Goal: Information Seeking & Learning: Check status

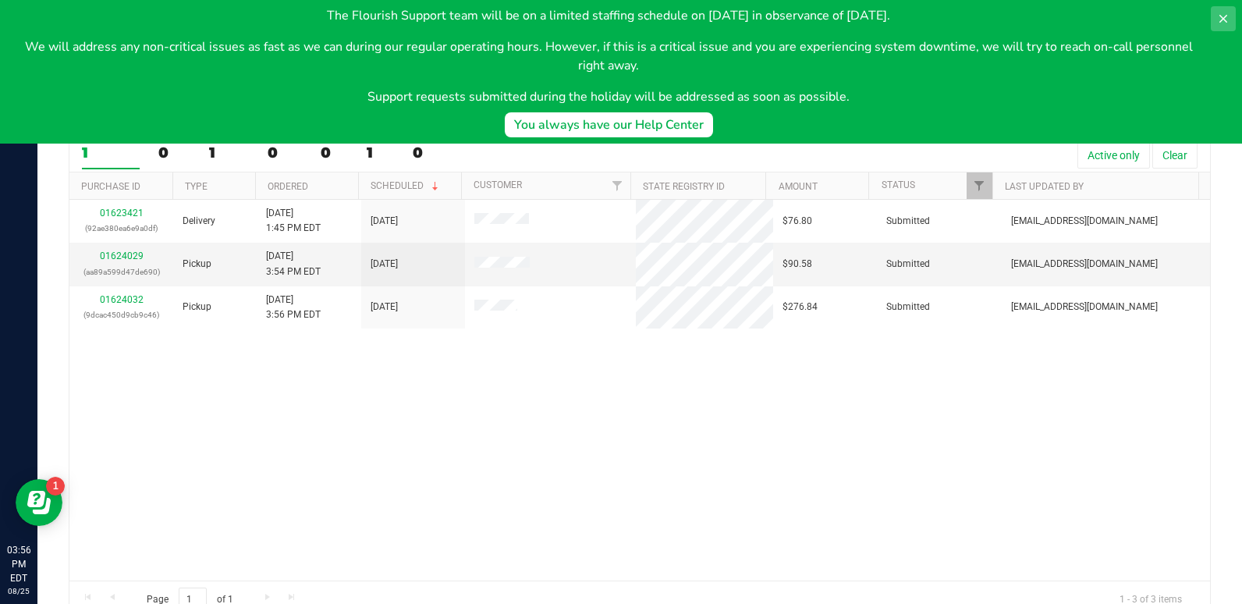
click at [1227, 22] on icon at bounding box center [1224, 19] width 8 height 8
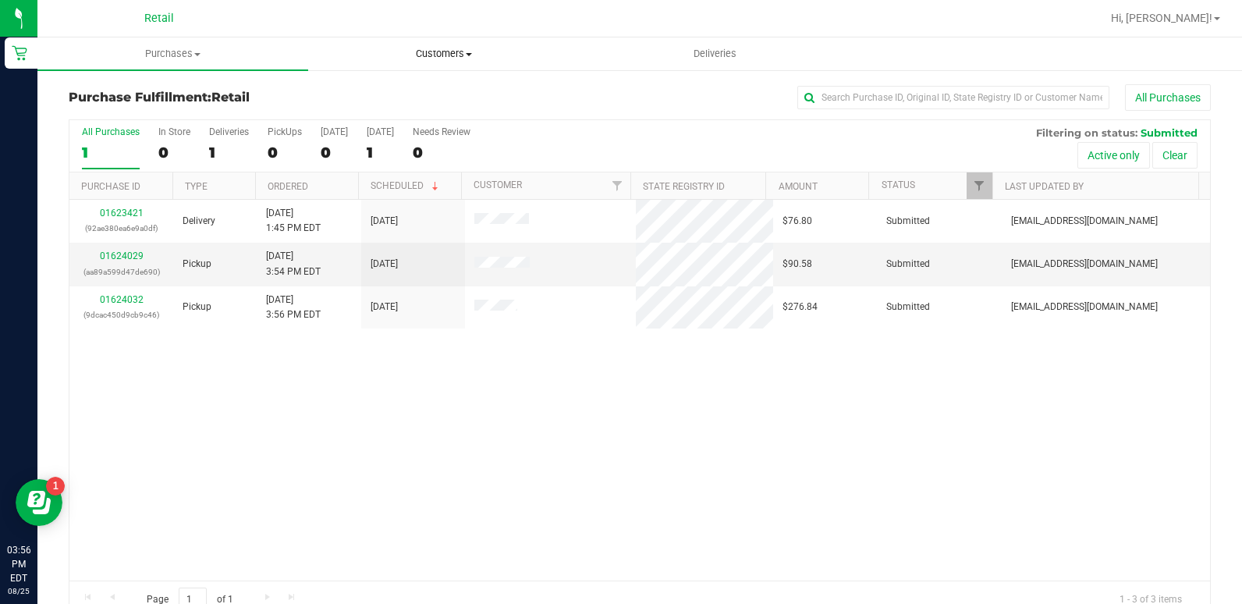
click at [438, 44] on uib-tab-heading "Customers All customers Add a new customer All physicians" at bounding box center [443, 53] width 269 height 31
click at [423, 101] on li "All customers" at bounding box center [443, 94] width 271 height 19
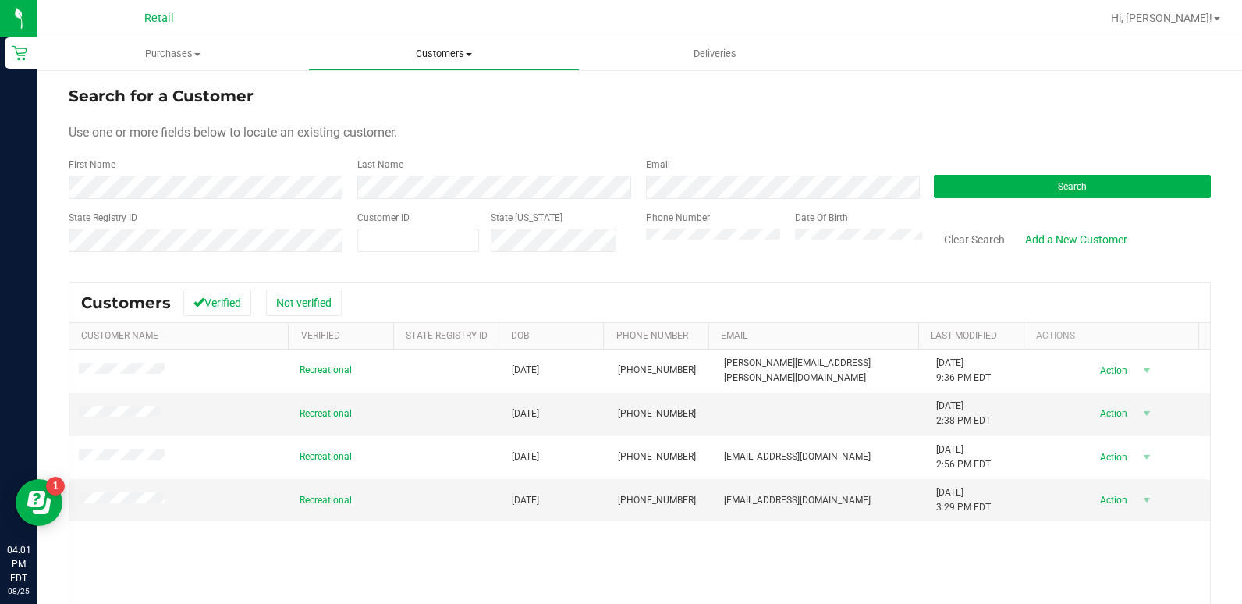
click at [455, 50] on span "Customers" at bounding box center [443, 54] width 269 height 14
click at [450, 100] on li "All customers" at bounding box center [443, 94] width 271 height 19
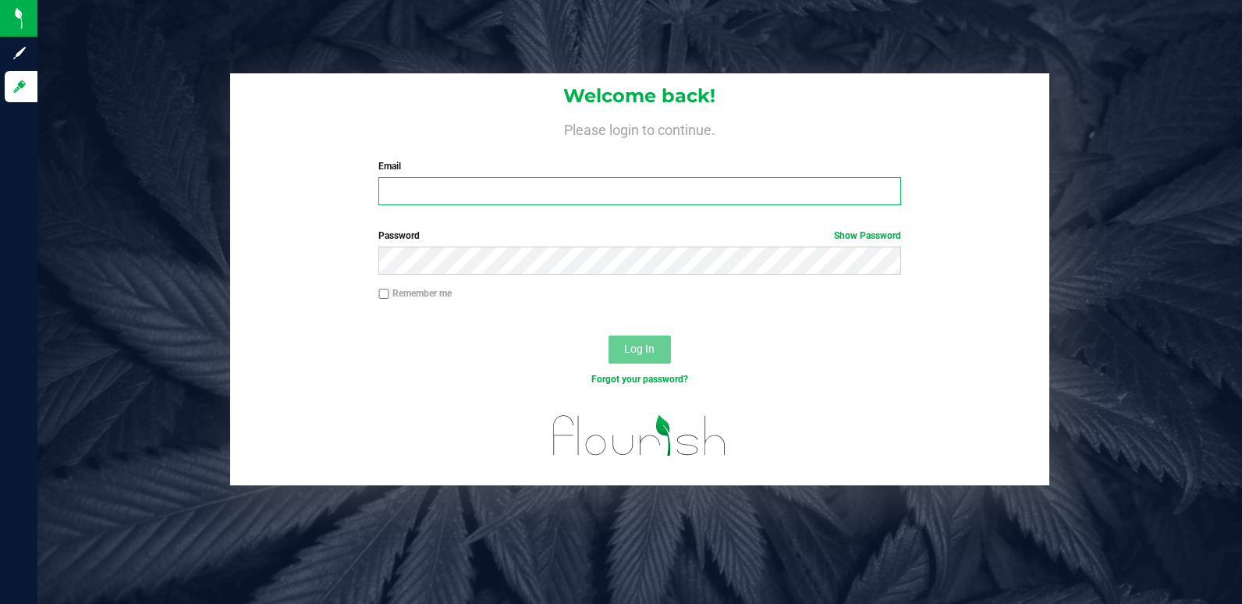
type input "thecodyjames@yahoo.com"
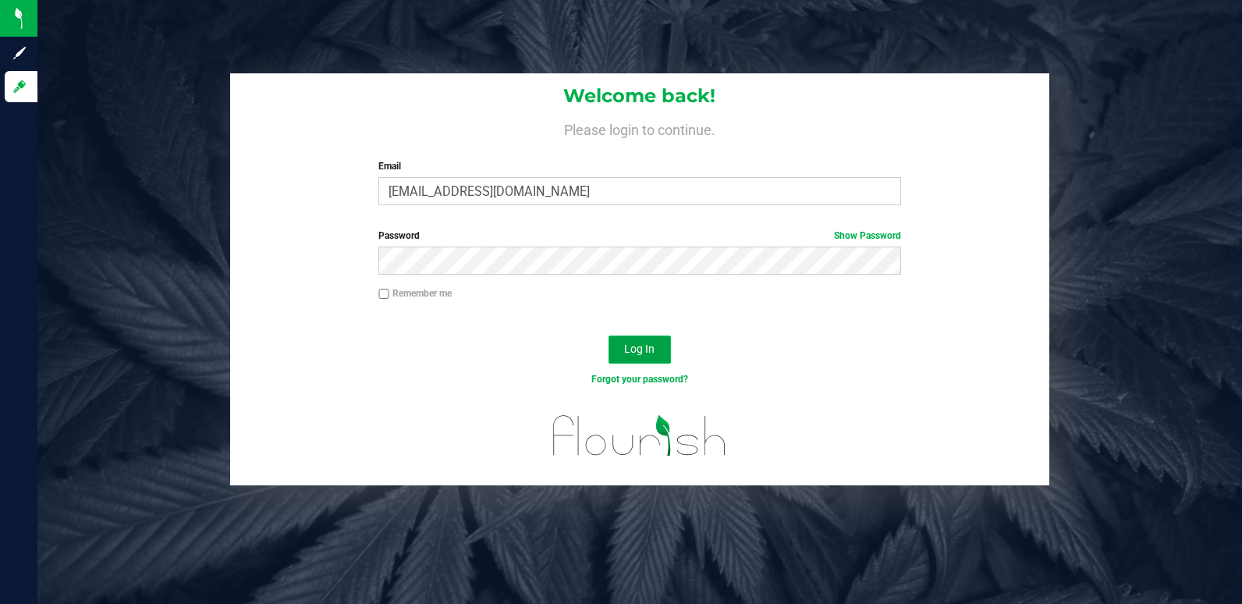
click at [641, 358] on button "Log In" at bounding box center [640, 350] width 62 height 28
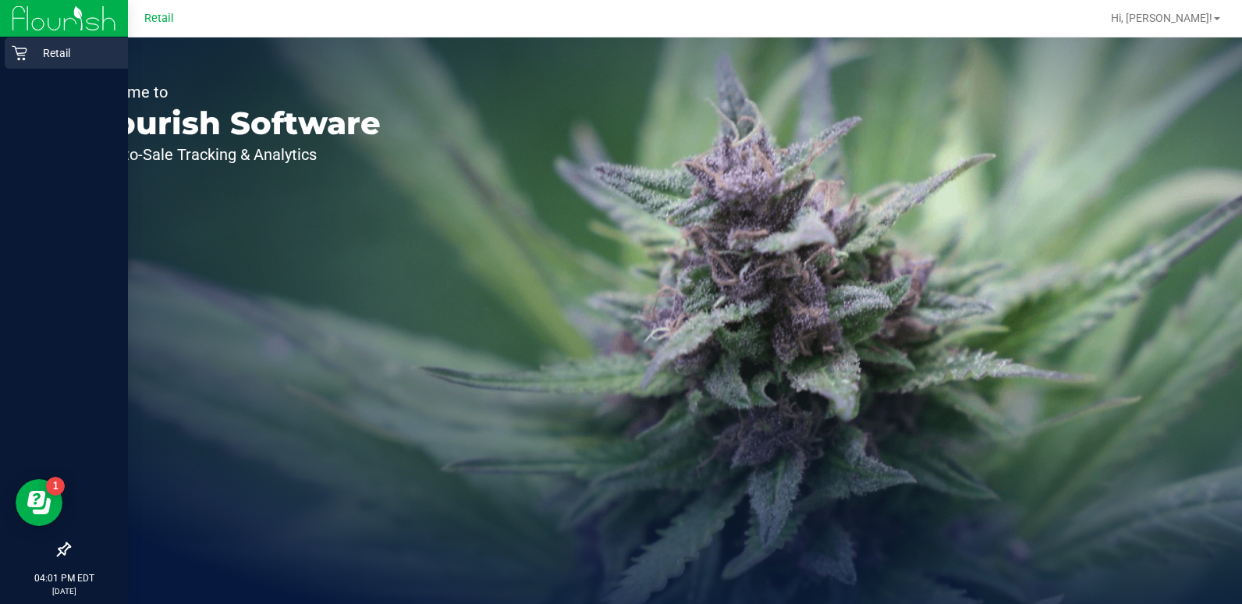
click at [15, 44] on div "Retail" at bounding box center [66, 52] width 123 height 31
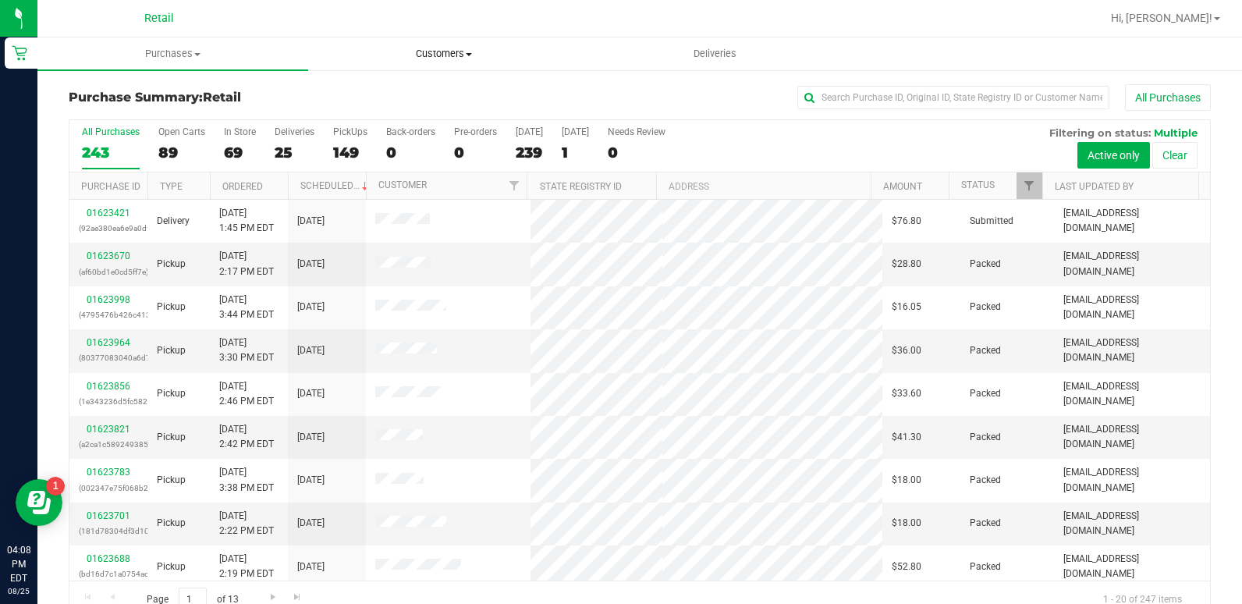
drag, startPoint x: 459, startPoint y: 44, endPoint x: 448, endPoint y: 62, distance: 21.0
click at [459, 44] on uib-tab-heading "Customers All customers Add a new customer All physicians" at bounding box center [443, 53] width 269 height 31
click at [418, 93] on span "All customers" at bounding box center [364, 93] width 112 height 13
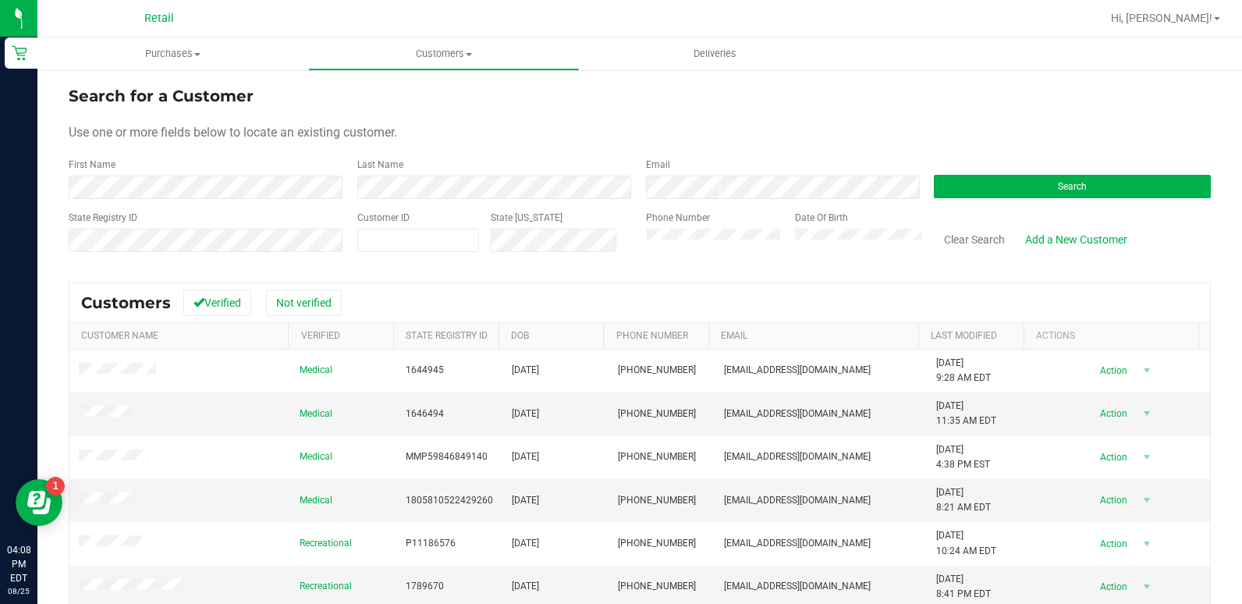
click at [139, 175] on div "First Name" at bounding box center [207, 178] width 277 height 41
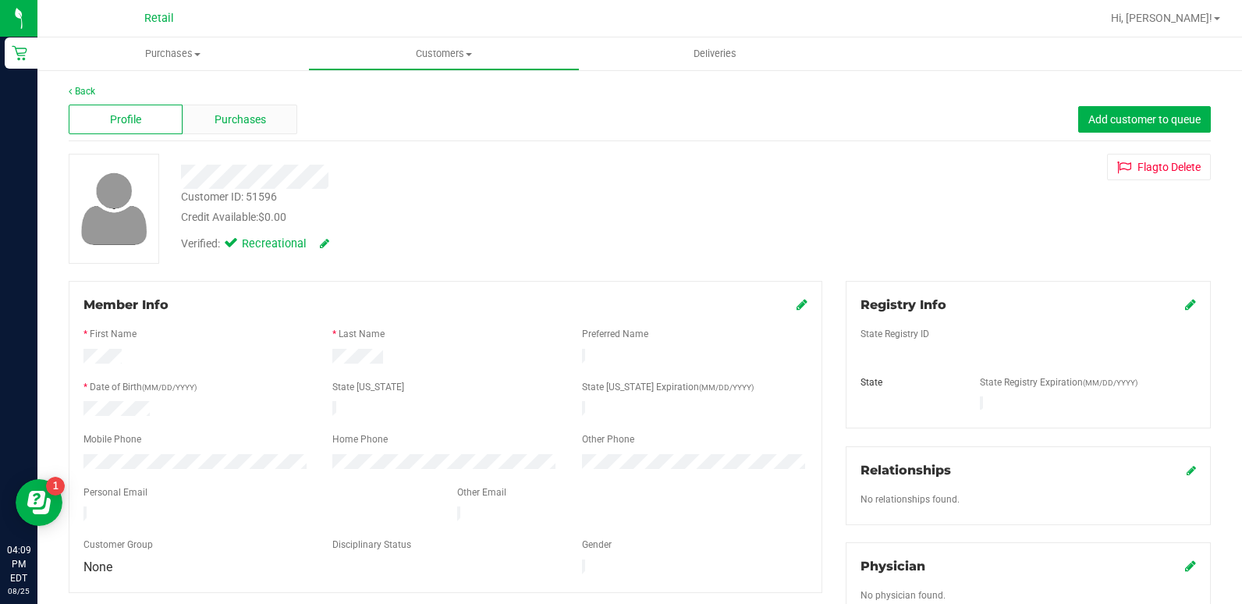
click at [222, 123] on span "Purchases" at bounding box center [241, 120] width 52 height 16
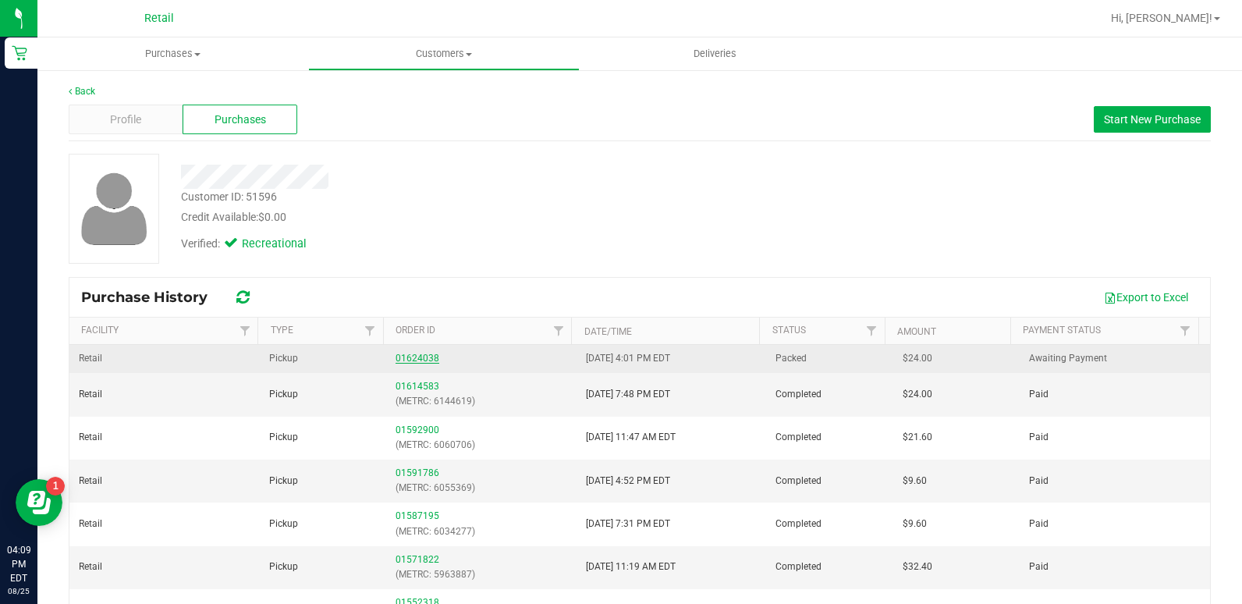
click at [410, 356] on link "01624038" at bounding box center [418, 358] width 44 height 11
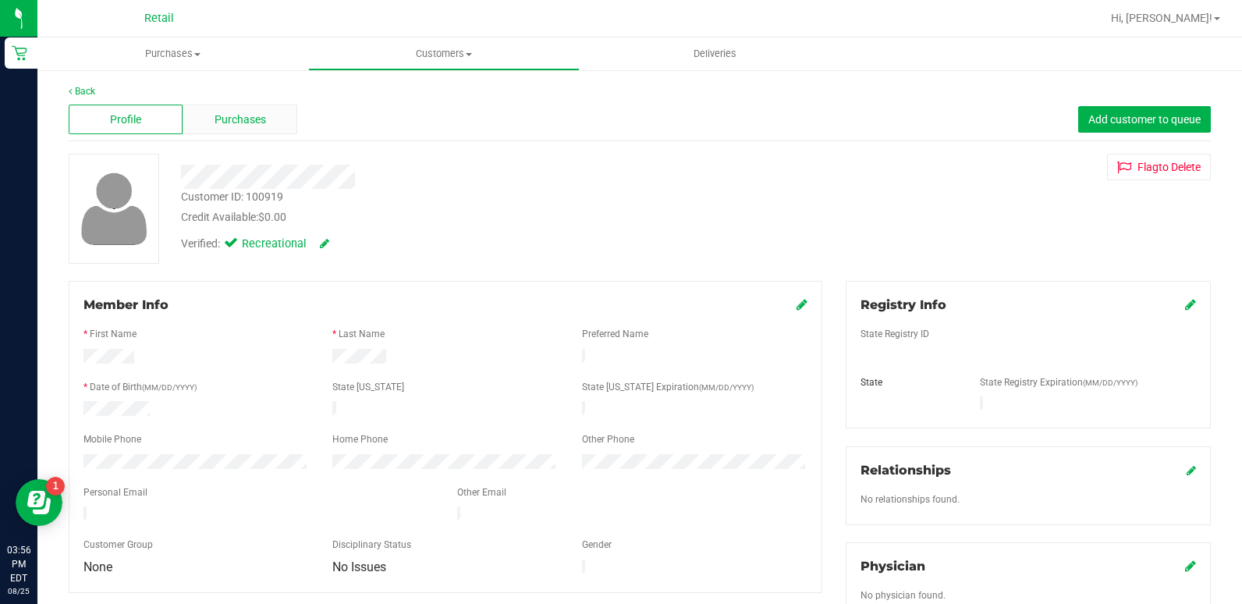
click at [250, 108] on div "Purchases" at bounding box center [240, 120] width 114 height 30
click at [196, 108] on div "Purchases" at bounding box center [240, 120] width 114 height 30
click at [247, 117] on span "Purchases" at bounding box center [241, 120] width 52 height 16
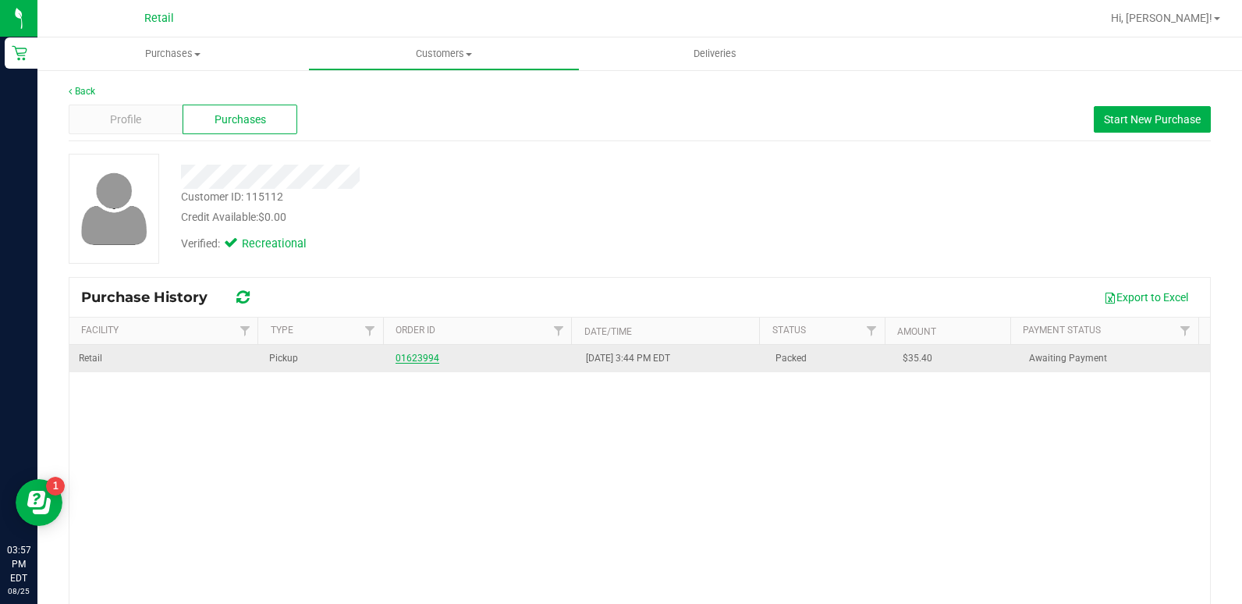
click at [396, 360] on link "01623994" at bounding box center [418, 358] width 44 height 11
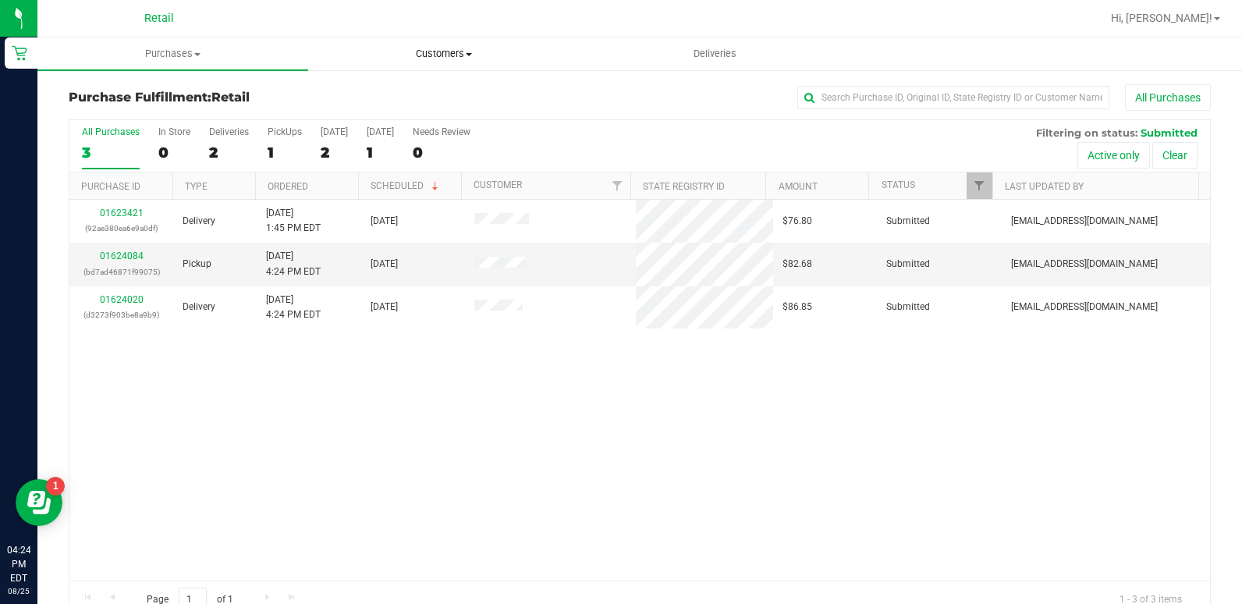
click at [464, 54] on span "Customers" at bounding box center [443, 54] width 269 height 14
click at [420, 92] on li "All customers" at bounding box center [443, 94] width 271 height 19
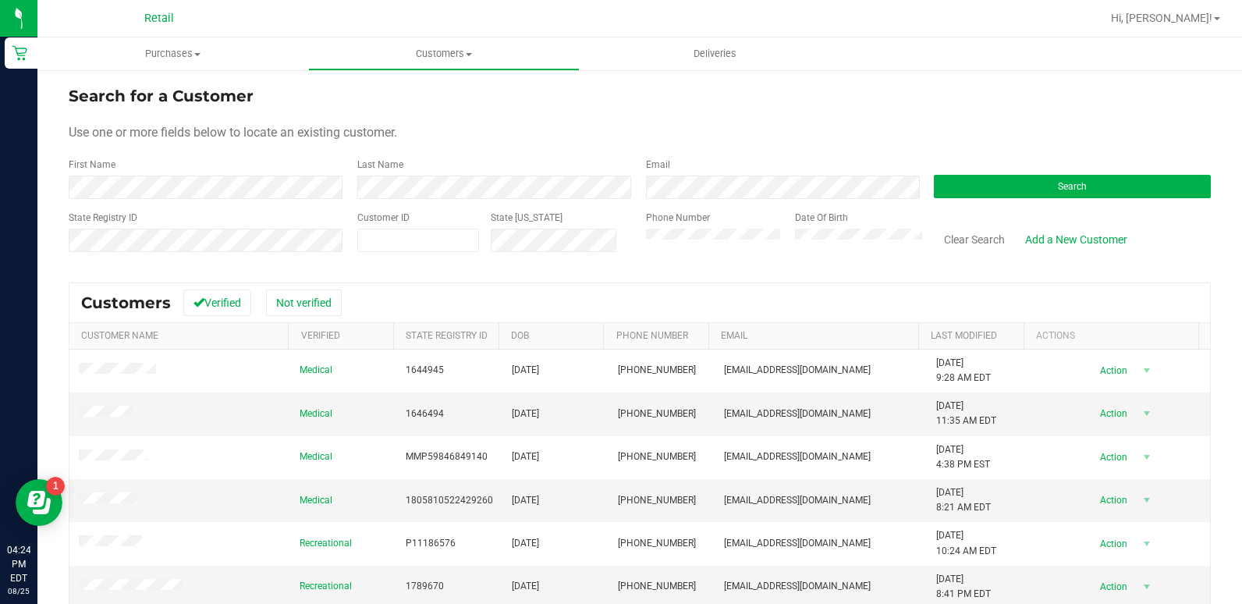
click at [183, 172] on div "First Name" at bounding box center [207, 178] width 277 height 41
click at [176, 202] on form "Search for a Customer Use one or more fields below to locate an existing custom…" at bounding box center [640, 175] width 1142 height 182
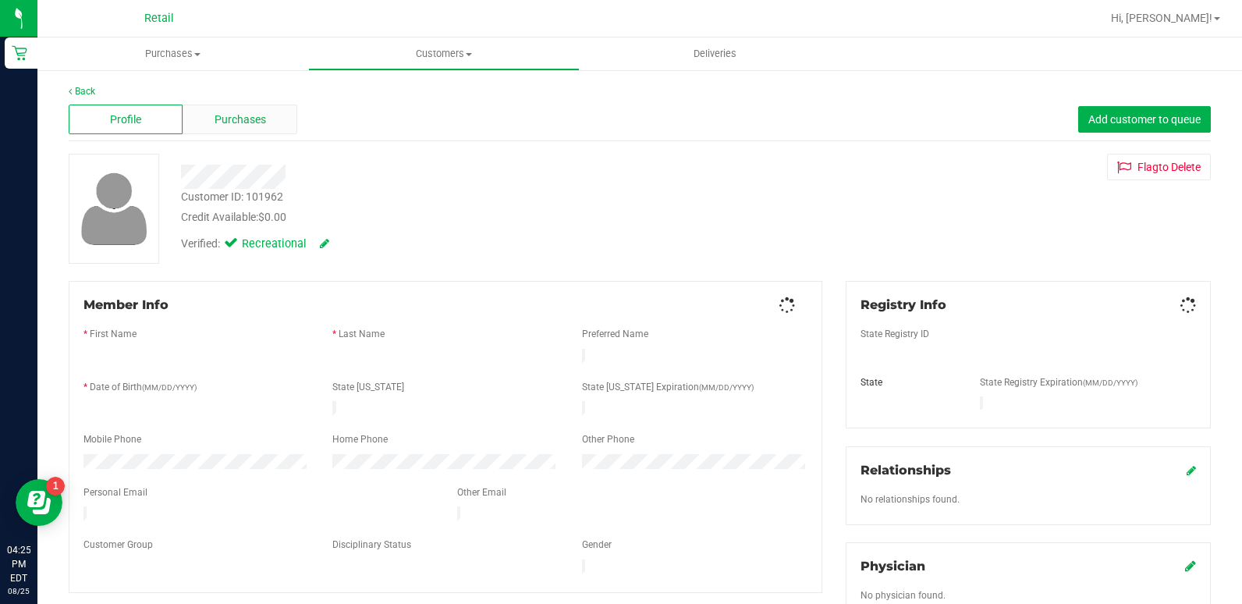
click at [199, 130] on div "Purchases" at bounding box center [240, 120] width 114 height 30
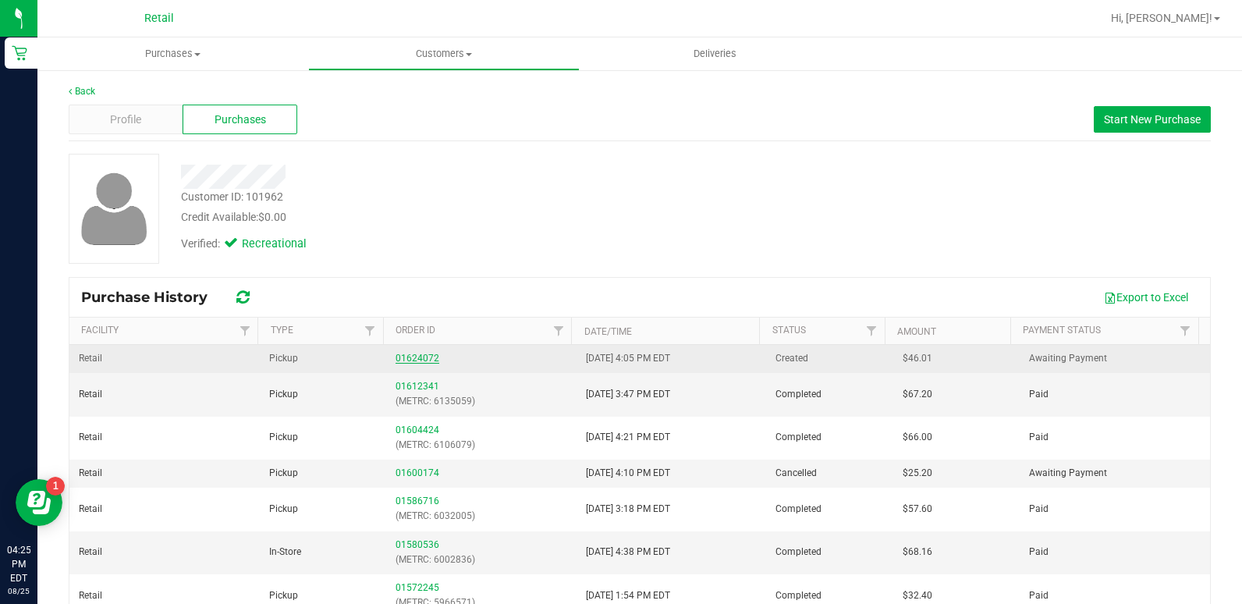
click at [420, 358] on link "01624072" at bounding box center [418, 358] width 44 height 11
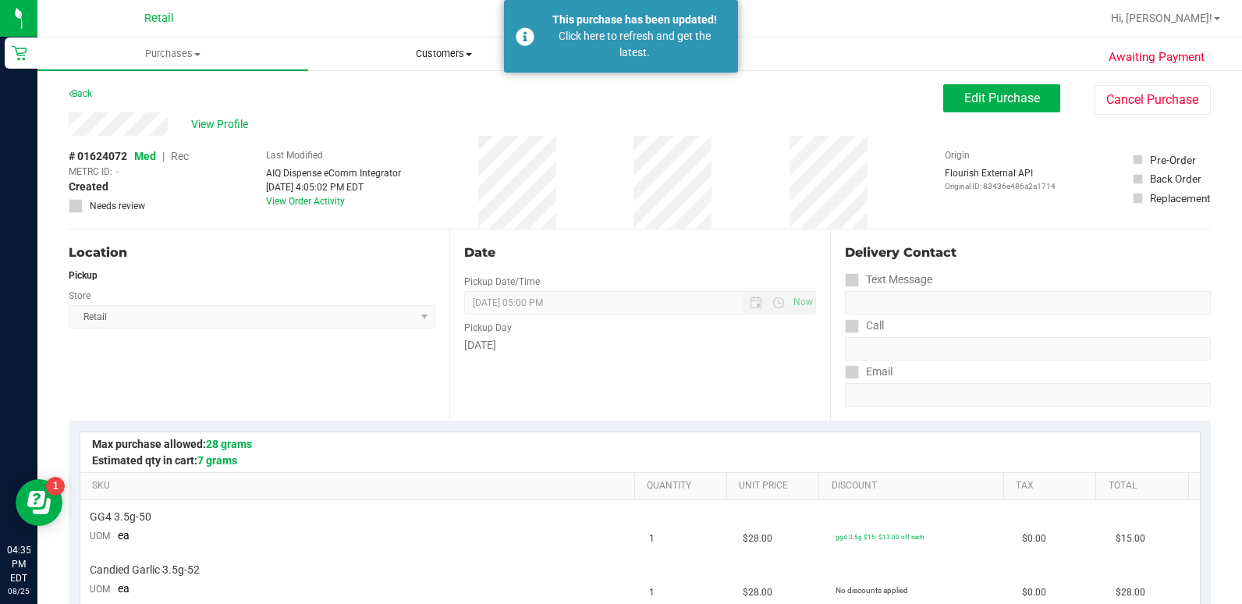
click at [467, 57] on span "Customers" at bounding box center [443, 54] width 269 height 14
click at [433, 102] on li "All customers" at bounding box center [443, 94] width 271 height 19
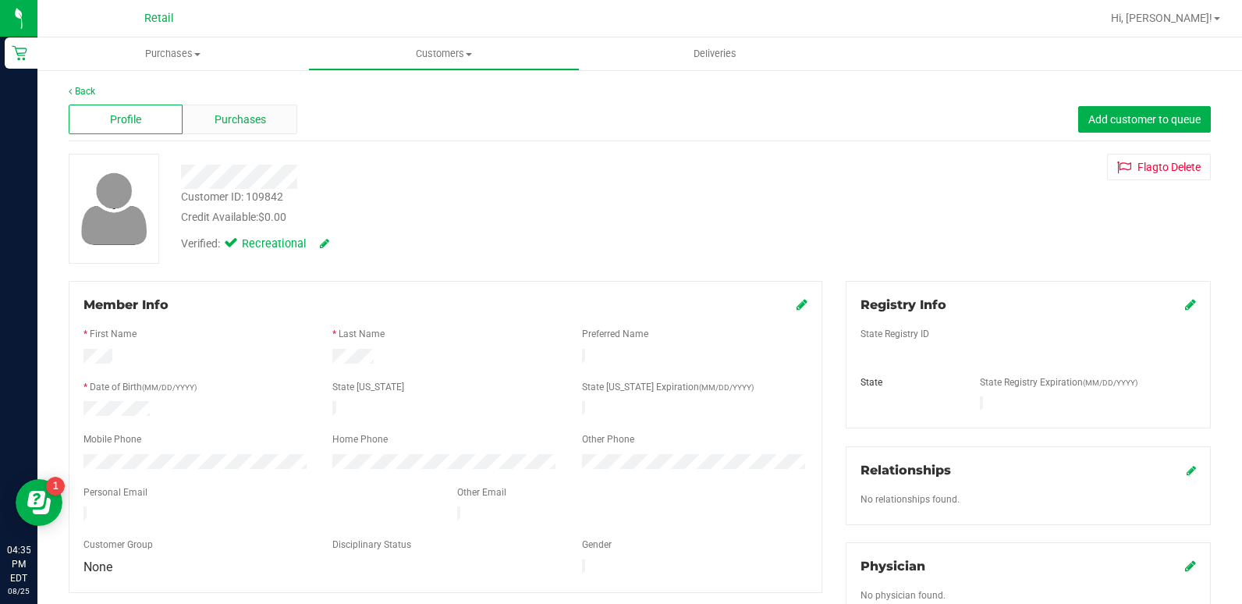
click at [215, 122] on span "Purchases" at bounding box center [241, 120] width 52 height 16
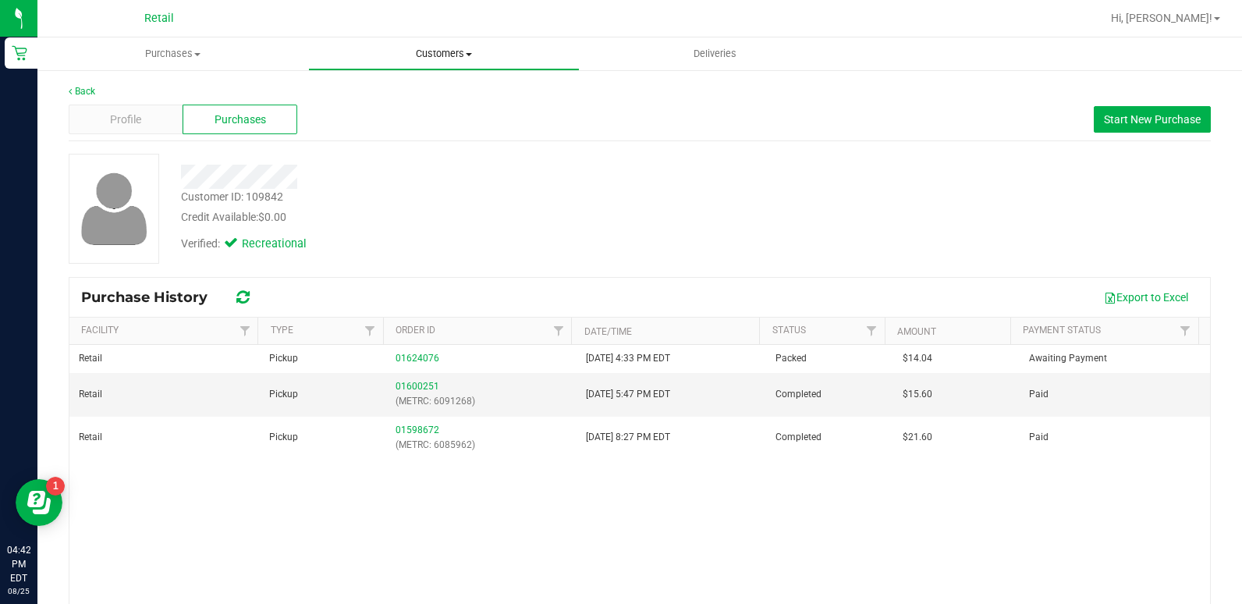
click at [414, 55] on span "Customers" at bounding box center [443, 54] width 269 height 14
click at [364, 95] on span "All customers" at bounding box center [364, 93] width 112 height 13
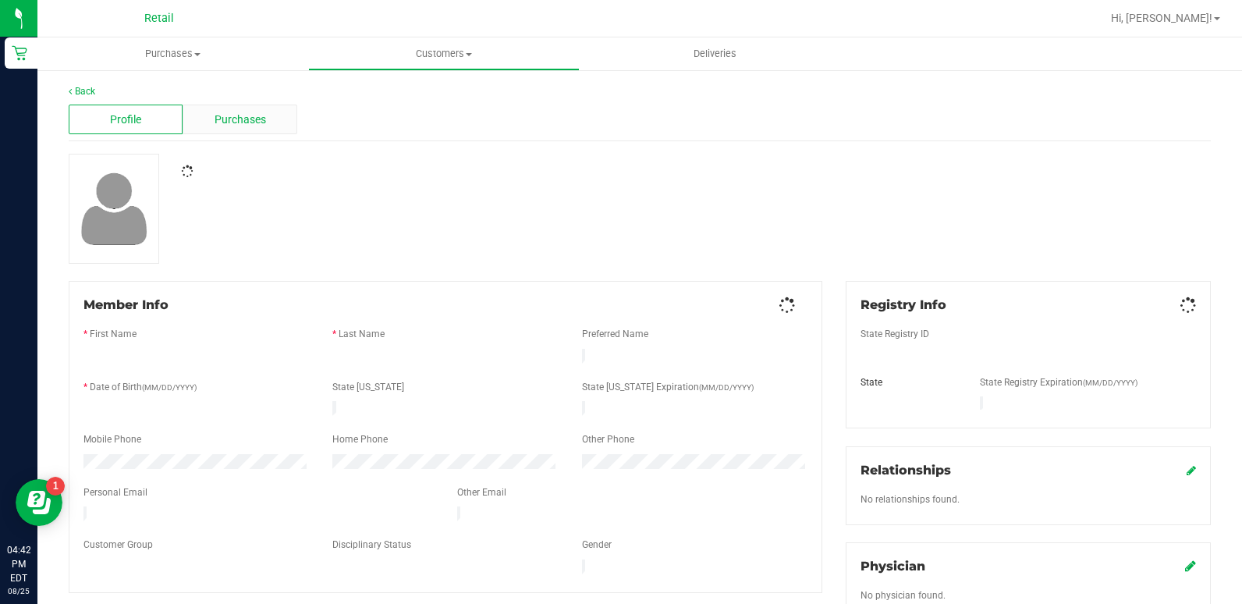
click at [254, 127] on span "Purchases" at bounding box center [241, 120] width 52 height 16
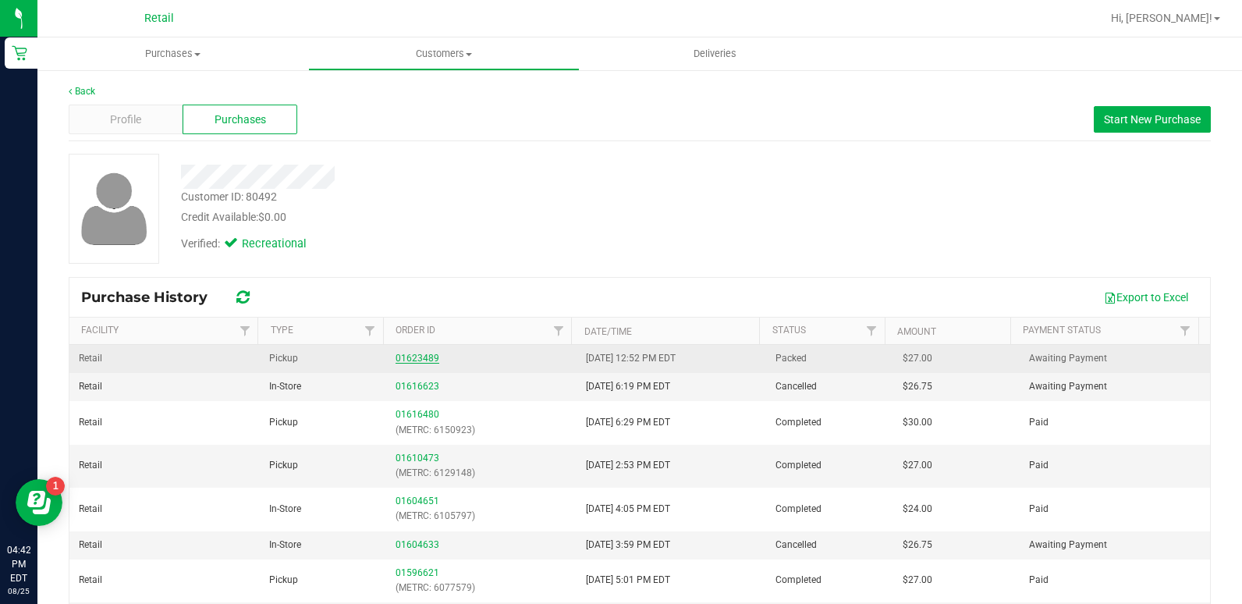
click at [403, 363] on link "01623489" at bounding box center [418, 358] width 44 height 11
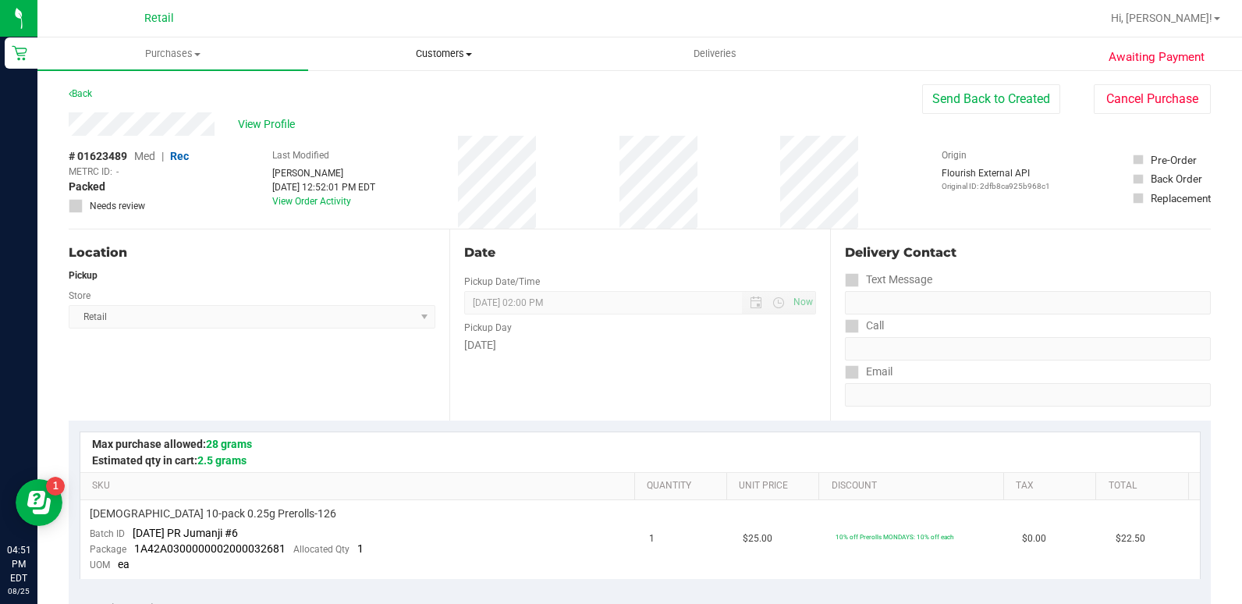
drag, startPoint x: 454, startPoint y: 53, endPoint x: 450, endPoint y: 73, distance: 20.1
click at [454, 53] on span "Customers" at bounding box center [443, 54] width 269 height 14
click at [423, 96] on li "All customers" at bounding box center [443, 94] width 271 height 19
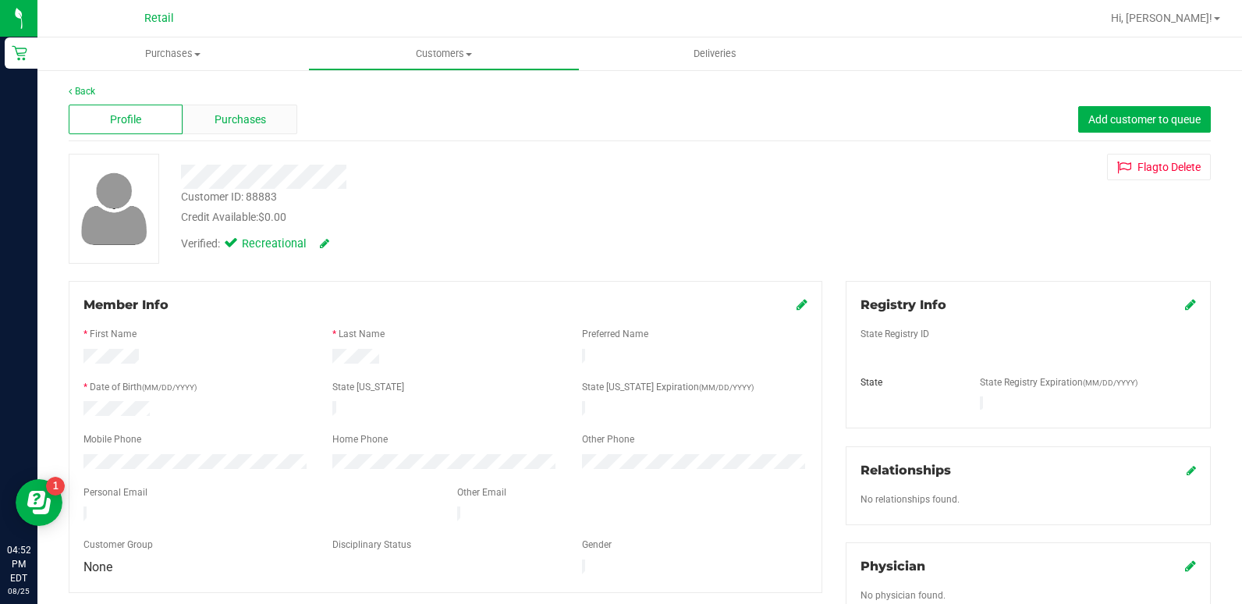
click at [245, 115] on span "Purchases" at bounding box center [241, 120] width 52 height 16
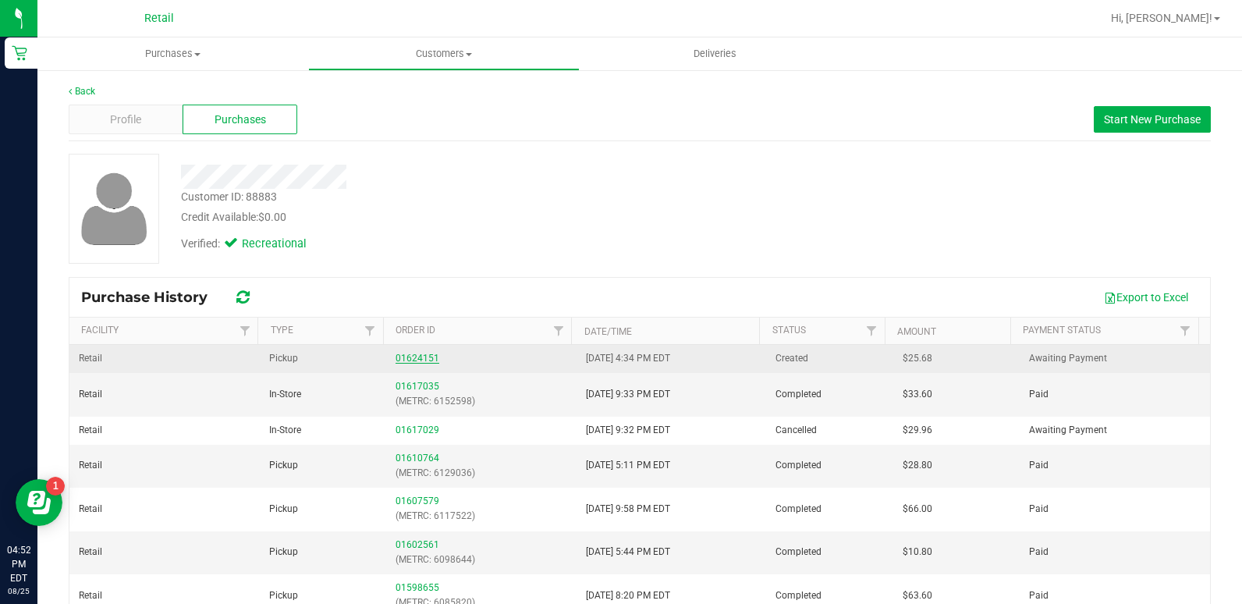
click at [423, 359] on link "01624151" at bounding box center [418, 358] width 44 height 11
